Goal: Task Accomplishment & Management: Use online tool/utility

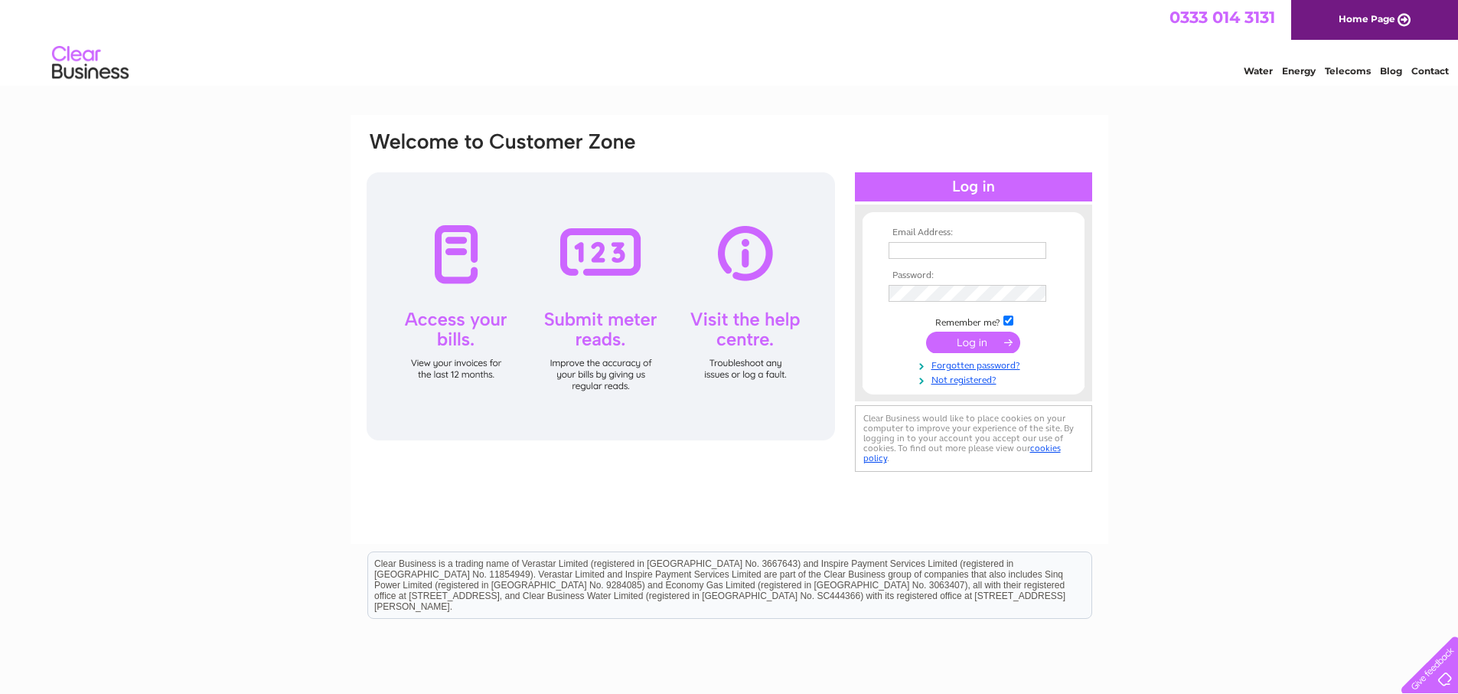
type input "accounts@kingsfordgroup.com"
click at [968, 346] on input "submit" at bounding box center [973, 341] width 94 height 21
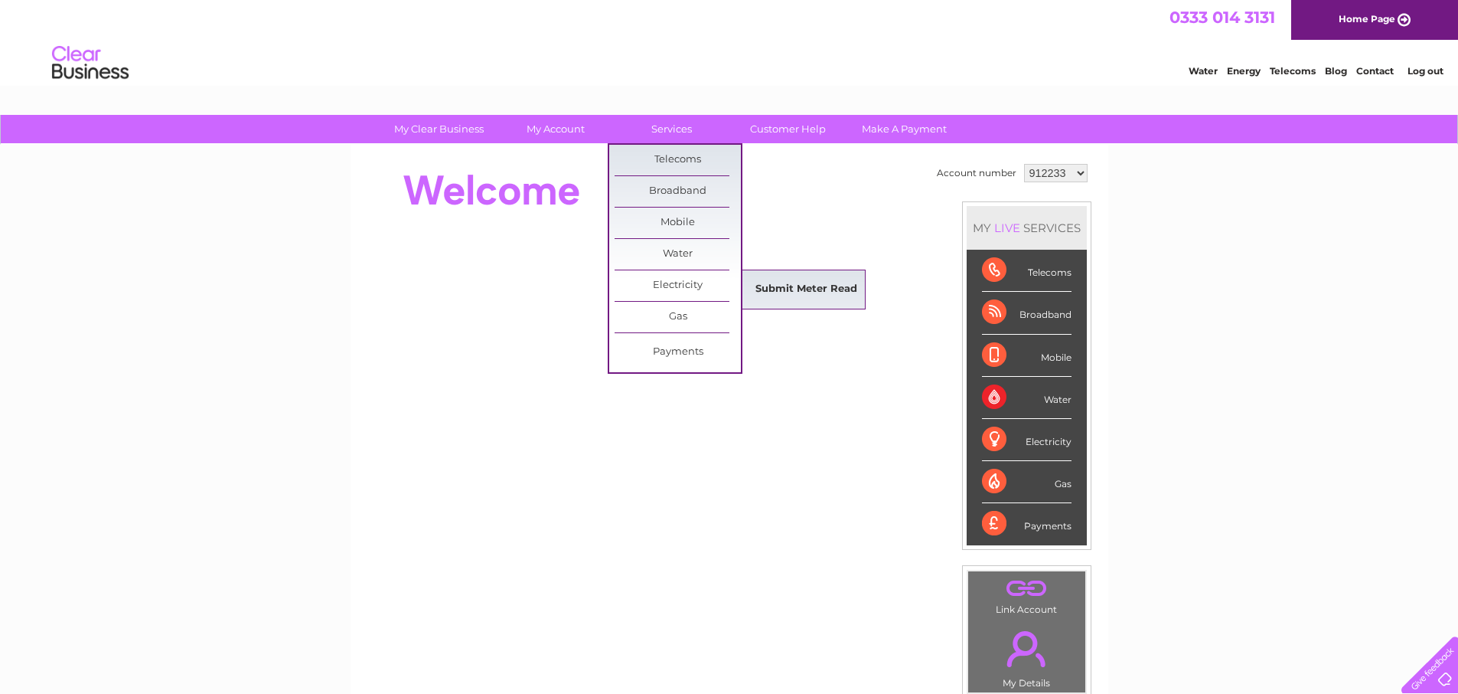
click at [817, 290] on link "Submit Meter Read" at bounding box center [806, 289] width 126 height 31
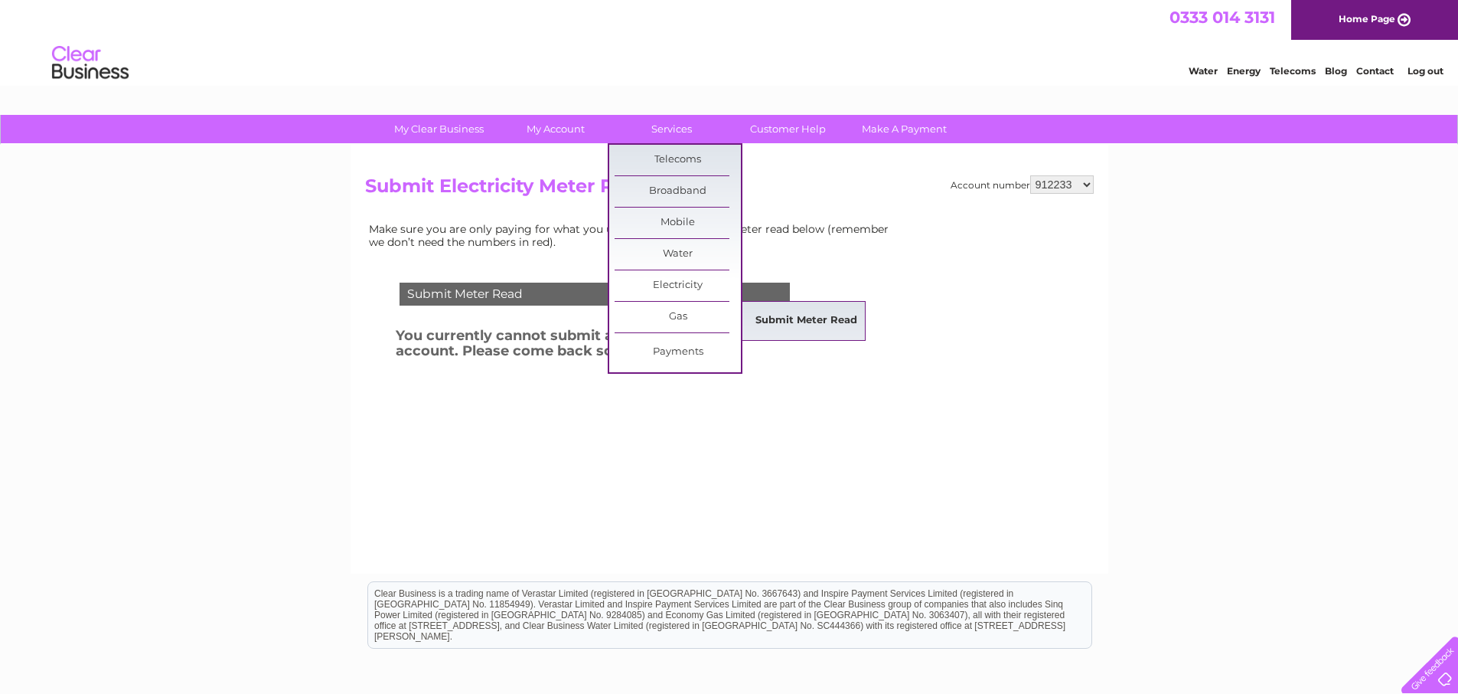
click at [795, 324] on link "Submit Meter Read" at bounding box center [806, 320] width 126 height 31
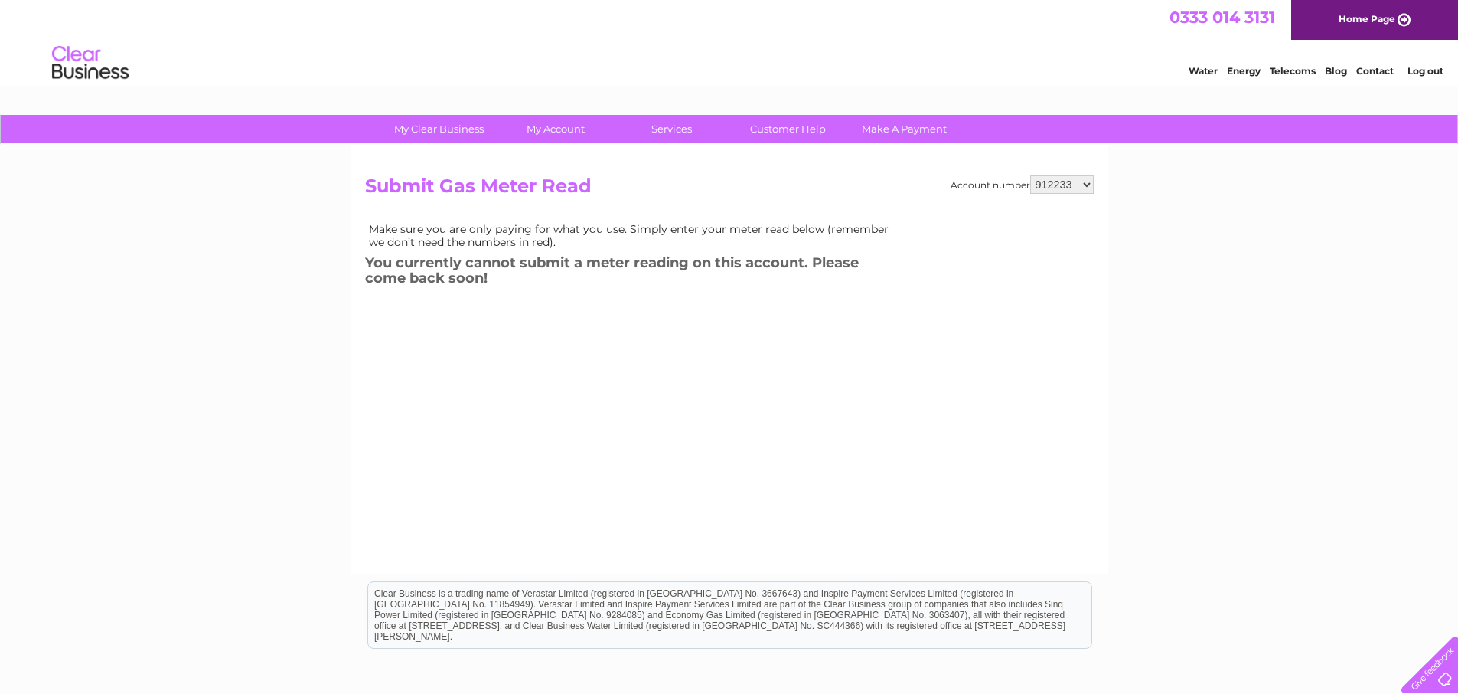
click at [1087, 185] on select "912233 912245 912246 1100657 1100669 1103894 3023961" at bounding box center [1062, 184] width 64 height 18
select select "3023961"
click at [1030, 175] on select "912233 912245 912246 1100657 1100669 1103894 3023961" at bounding box center [1062, 184] width 64 height 18
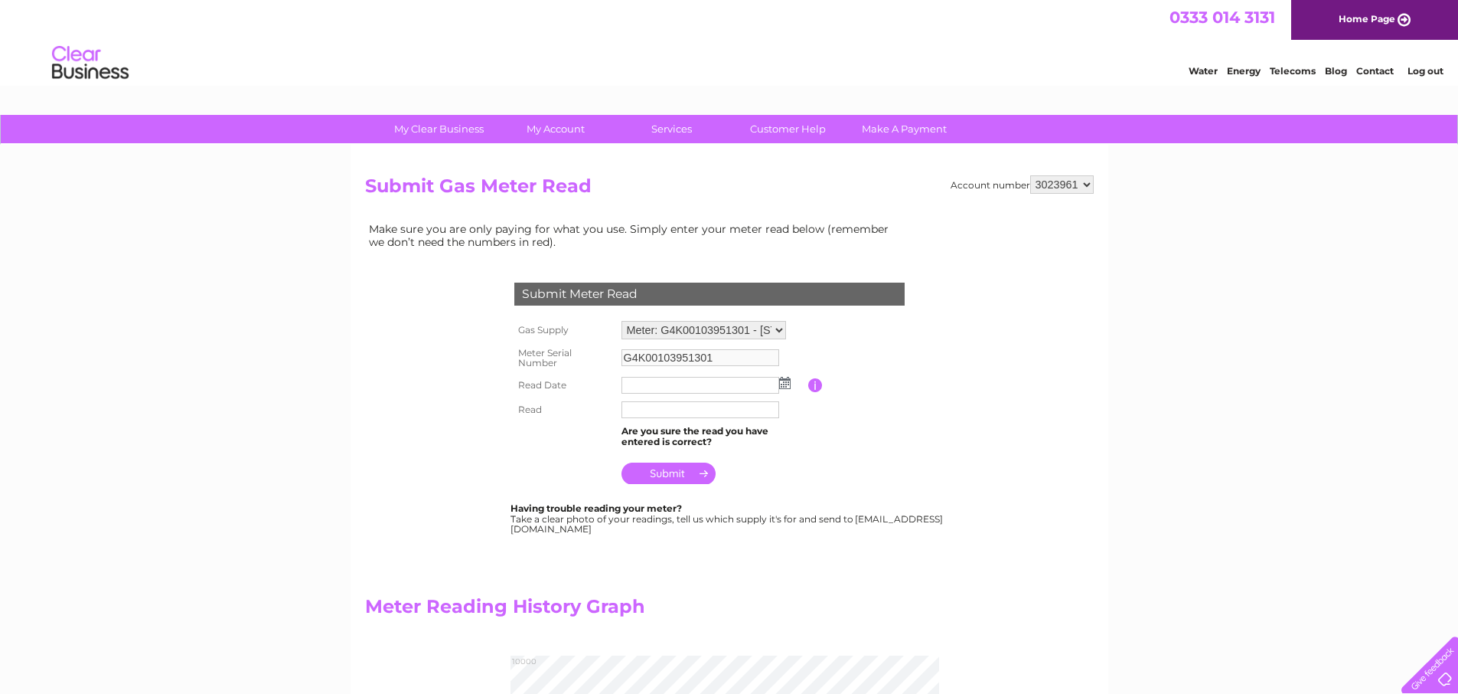
click at [782, 384] on img at bounding box center [784, 383] width 11 height 12
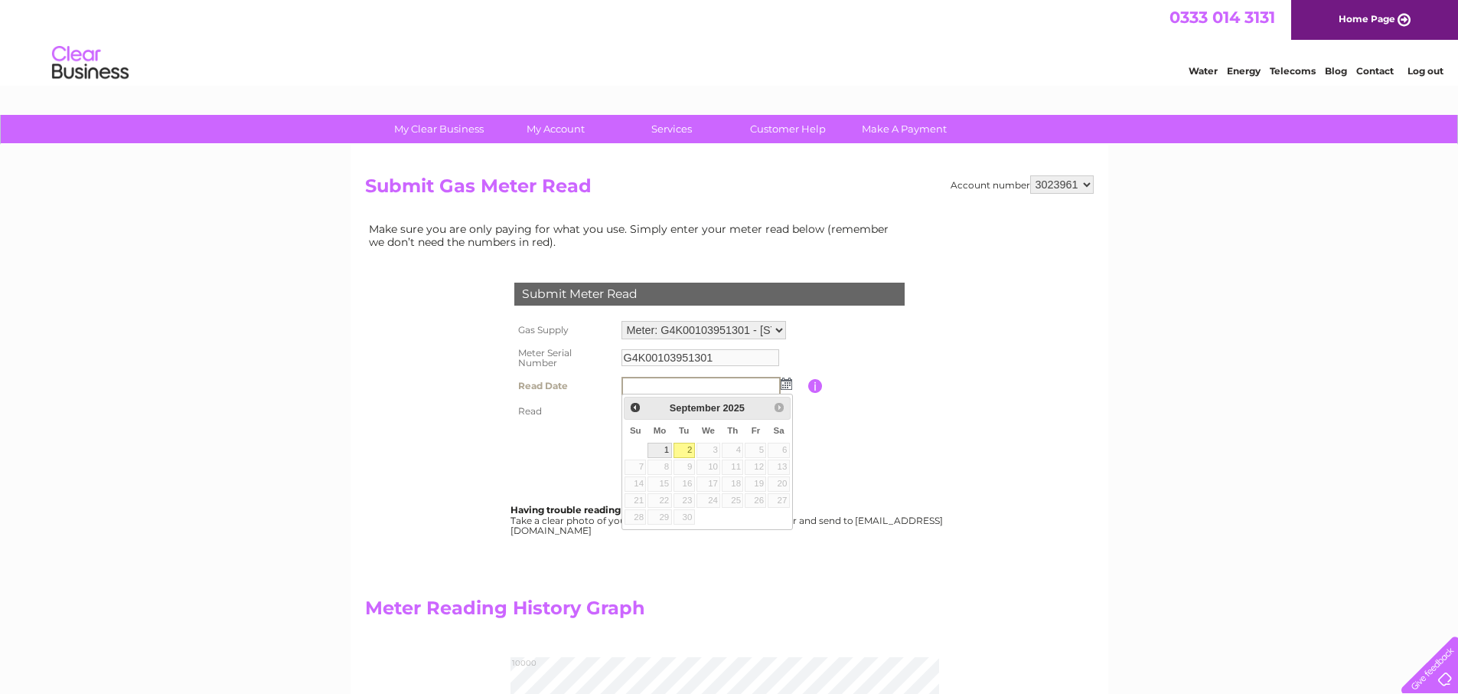
click at [658, 450] on link "1" at bounding box center [660, 449] width 24 height 15
type input "2025/09/01"
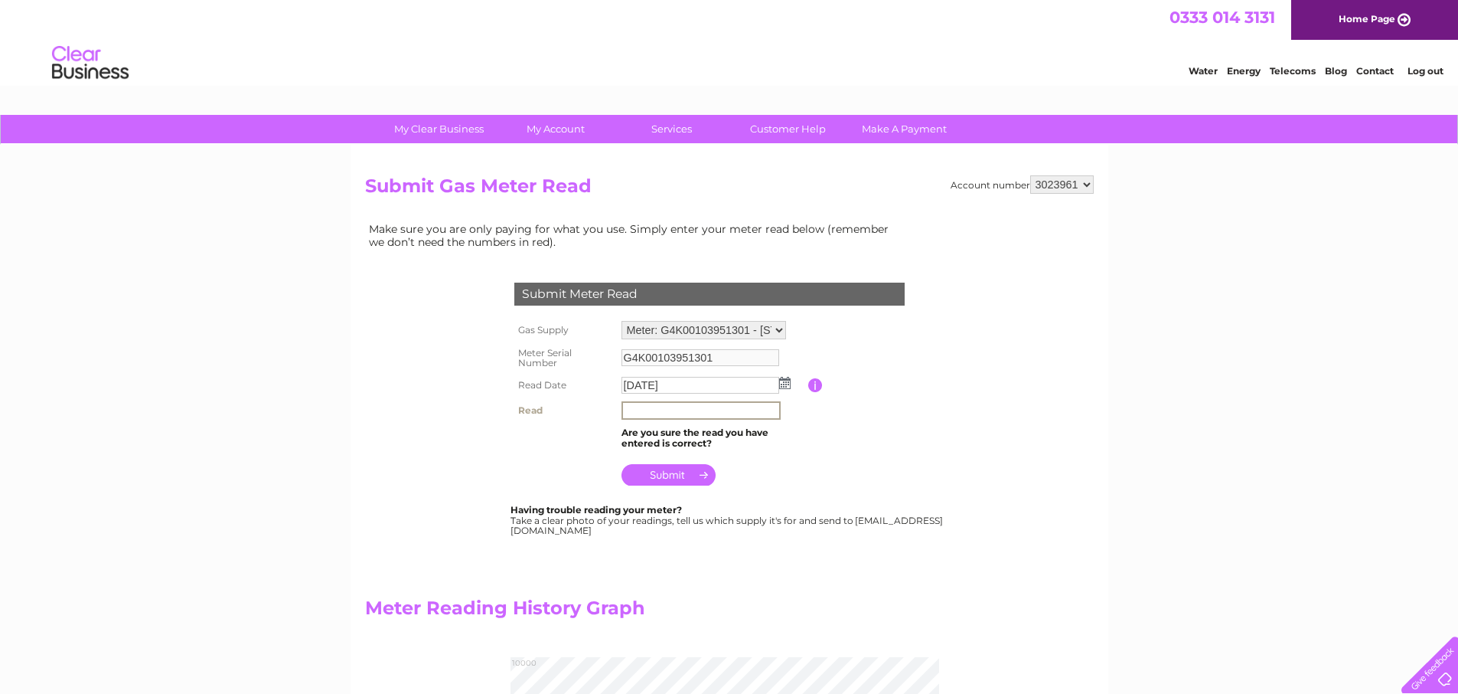
click at [678, 411] on input "text" at bounding box center [701, 410] width 159 height 18
type input "09018"
click at [723, 445] on td "Are you sure the read you have entered is correct?" at bounding box center [713, 436] width 191 height 29
click at [702, 469] on input "submit" at bounding box center [669, 472] width 94 height 21
